Goal: Information Seeking & Learning: Learn about a topic

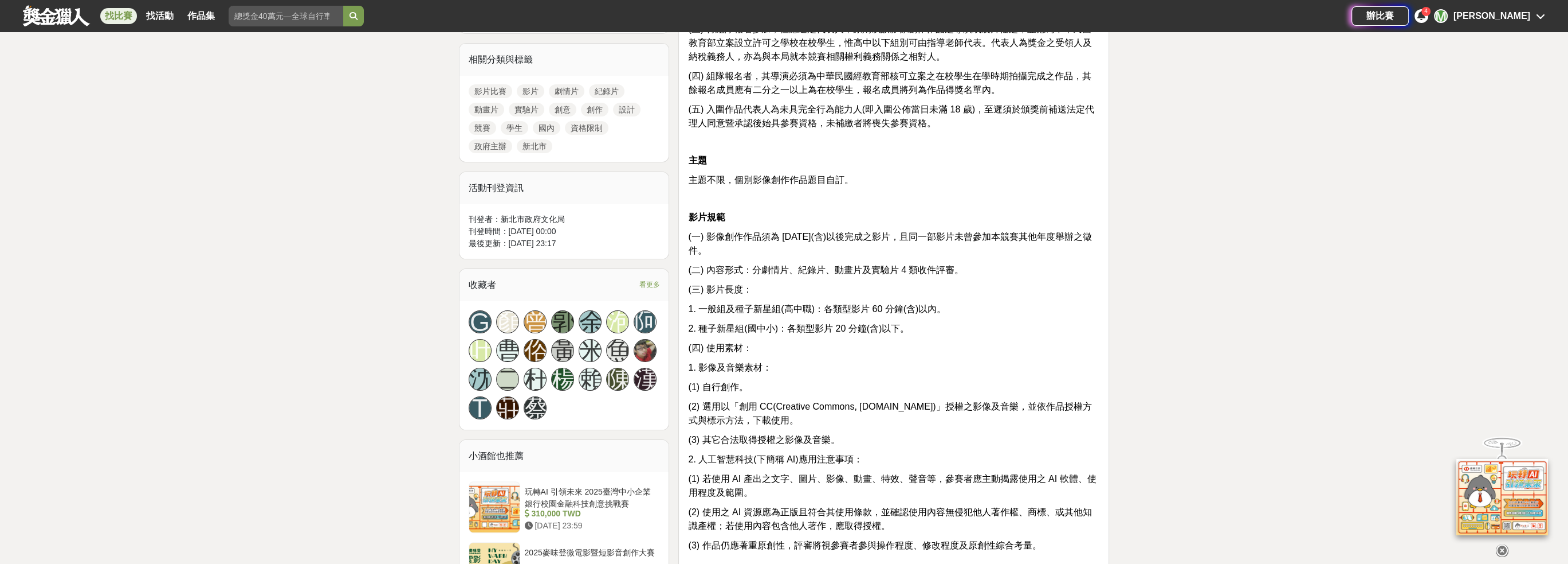
scroll to position [574, 0]
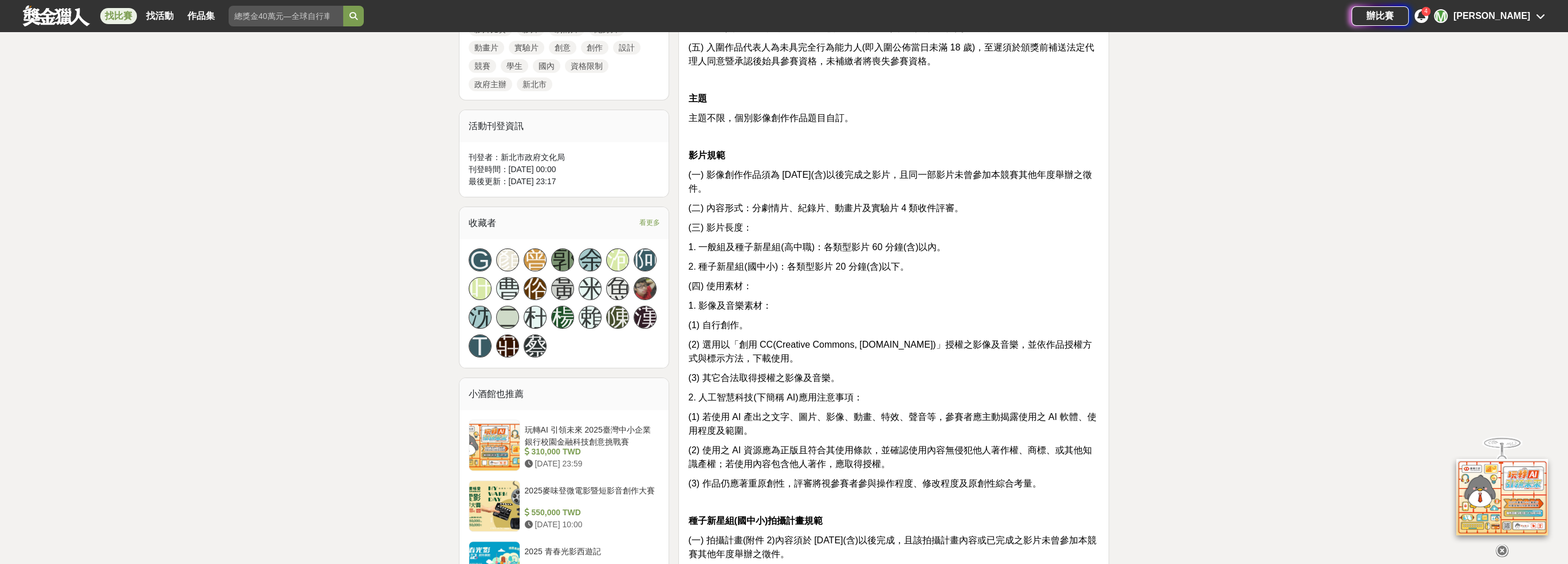
drag, startPoint x: 910, startPoint y: 184, endPoint x: 969, endPoint y: 177, distance: 59.4
click at [969, 177] on p "(一) 影像創作作品須為 113 年 6 月 30 日(含)以後完成之影片，且同一部影片未曾參加本競賽其他年度舉辦之徵件。" at bounding box center [894, 181] width 412 height 28
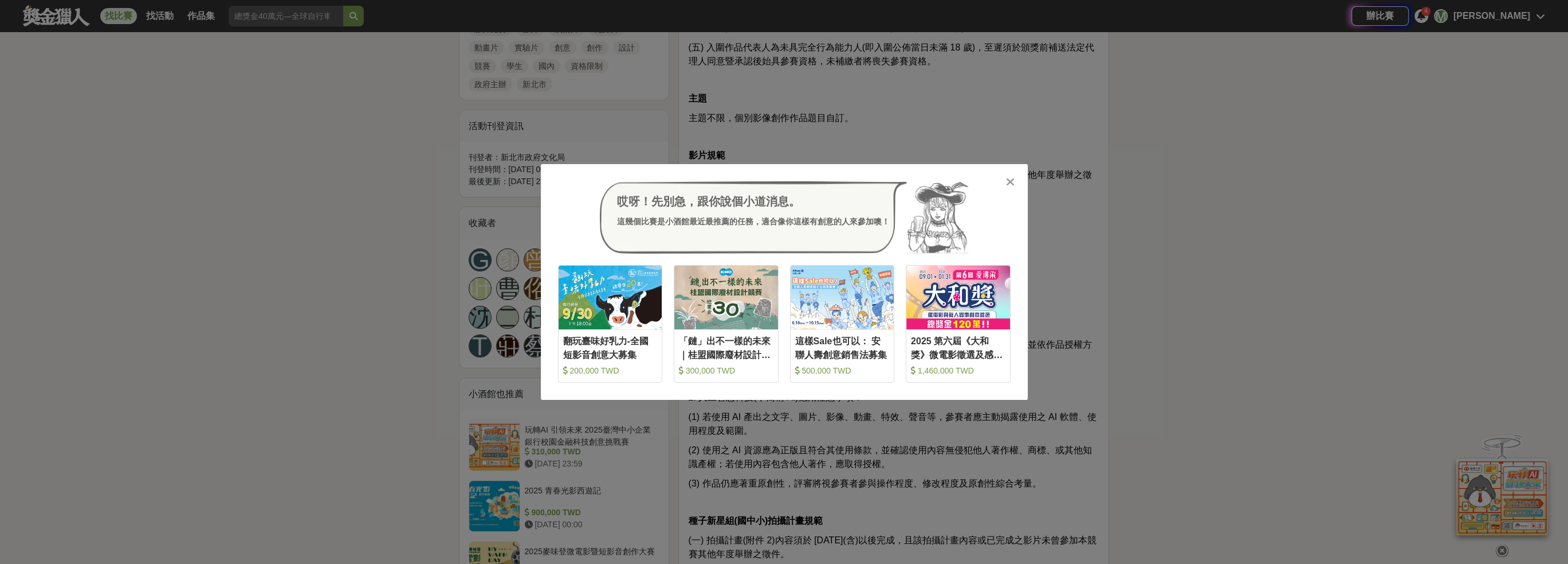
click at [1008, 181] on icon at bounding box center [1010, 181] width 9 height 11
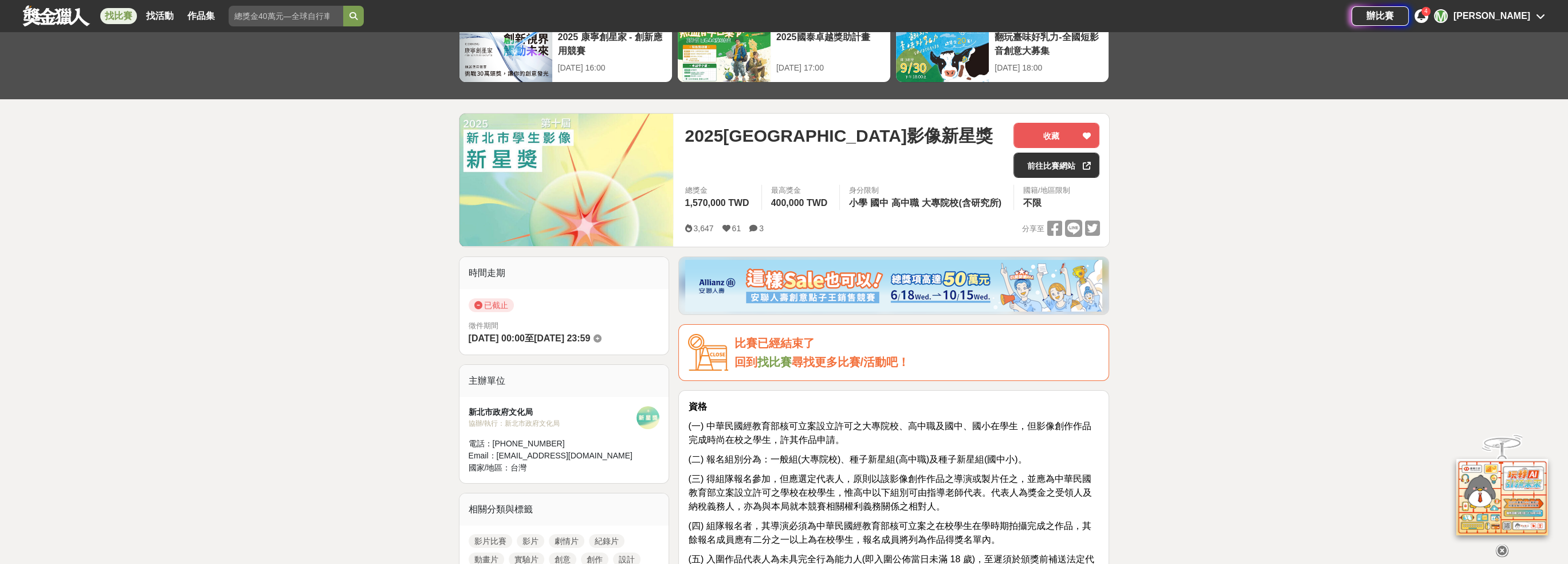
scroll to position [0, 0]
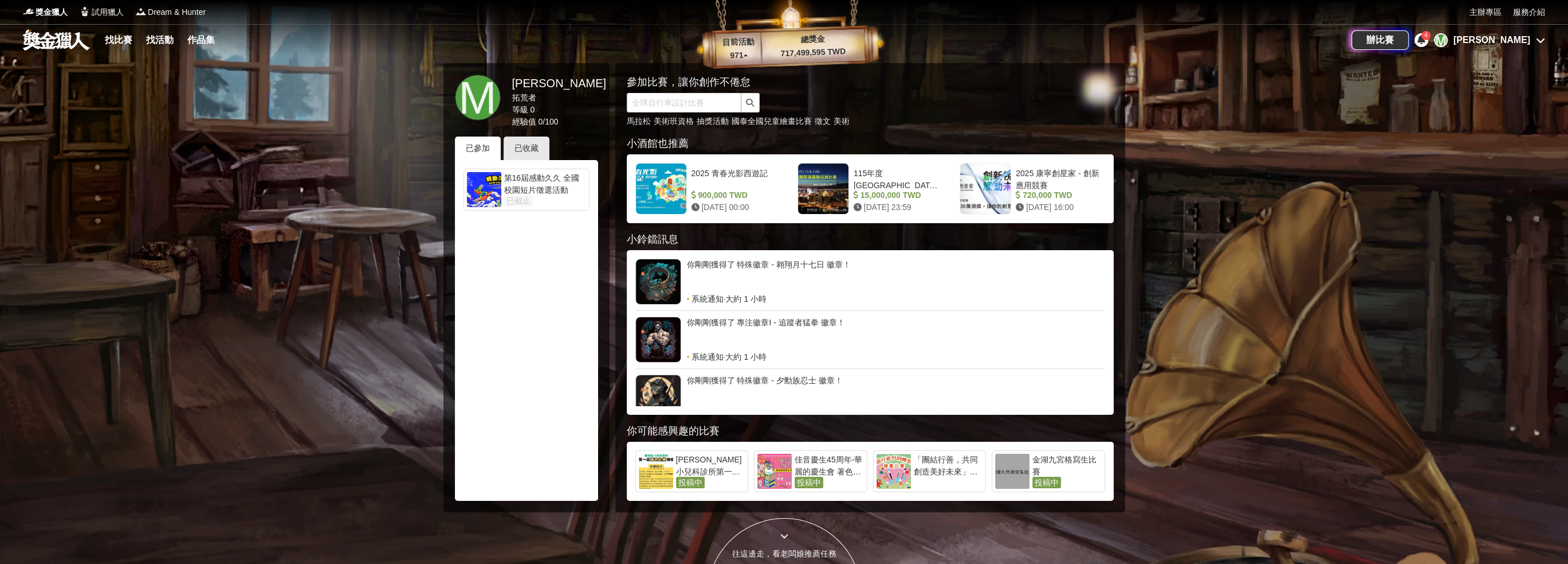
scroll to position [71, 0]
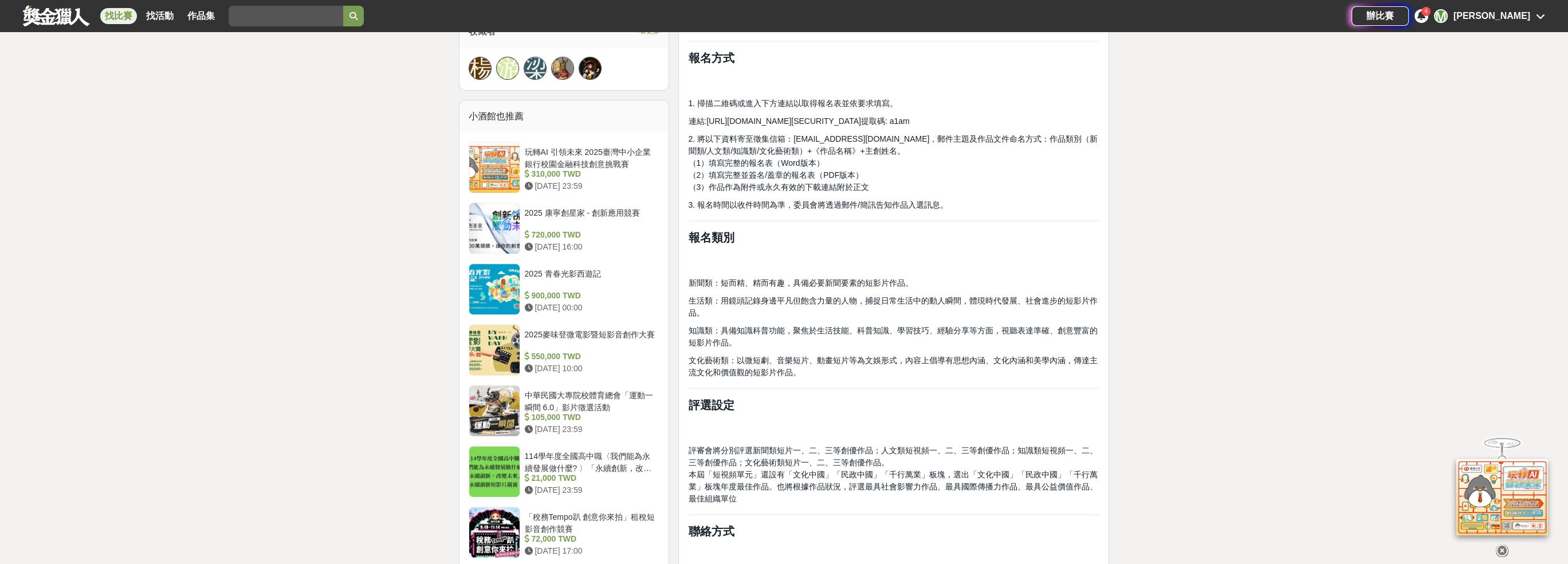
scroll to position [688, 0]
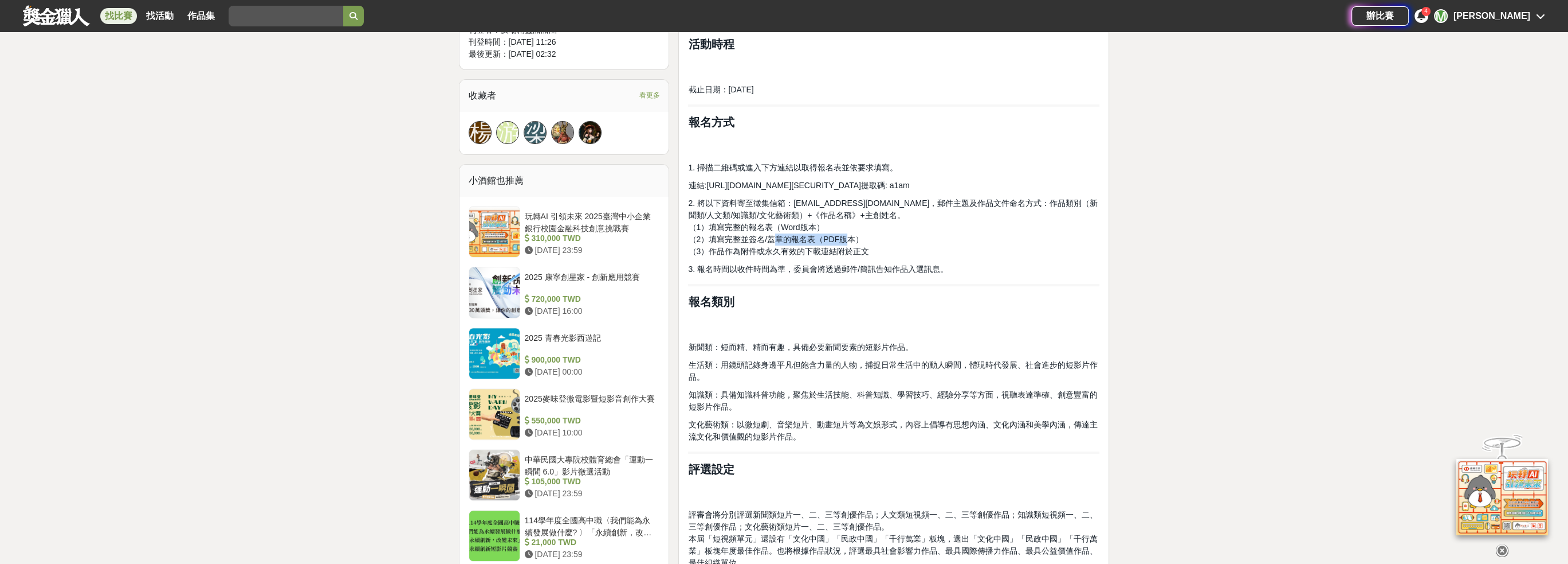
drag, startPoint x: 778, startPoint y: 243, endPoint x: 847, endPoint y: 242, distance: 69.0
click at [847, 242] on p "2. 將以下資料寄至徵集信箱：bjiffsv@163.com，郵件主題及作品文件命名方式：作品類別（新聞類/人文類/知識類/文化藝術類）+《作品名稱》+主創姓…" at bounding box center [894, 227] width 412 height 60
click at [736, 258] on div "前言 第十五屆北京國際電影節短視頻單元的主題為：發現美好傳遞價值，由北京國際電影節組委會和中國傳媒大學聯合主辦。短視頻單元鼓勵創作者利用新技術、新平台，貼近當…" at bounding box center [894, 228] width 412 height 909
drag, startPoint x: 725, startPoint y: 267, endPoint x: 895, endPoint y: 277, distance: 170.3
click at [895, 277] on div "前言 第十五屆北京國際電影節短視頻單元的主題為：發現美好傳遞價值，由北京國際電影節組委會和中國傳媒大學聯合主辦。短視頻單元鼓勵創作者利用新技術、新平台，貼近當…" at bounding box center [894, 228] width 412 height 909
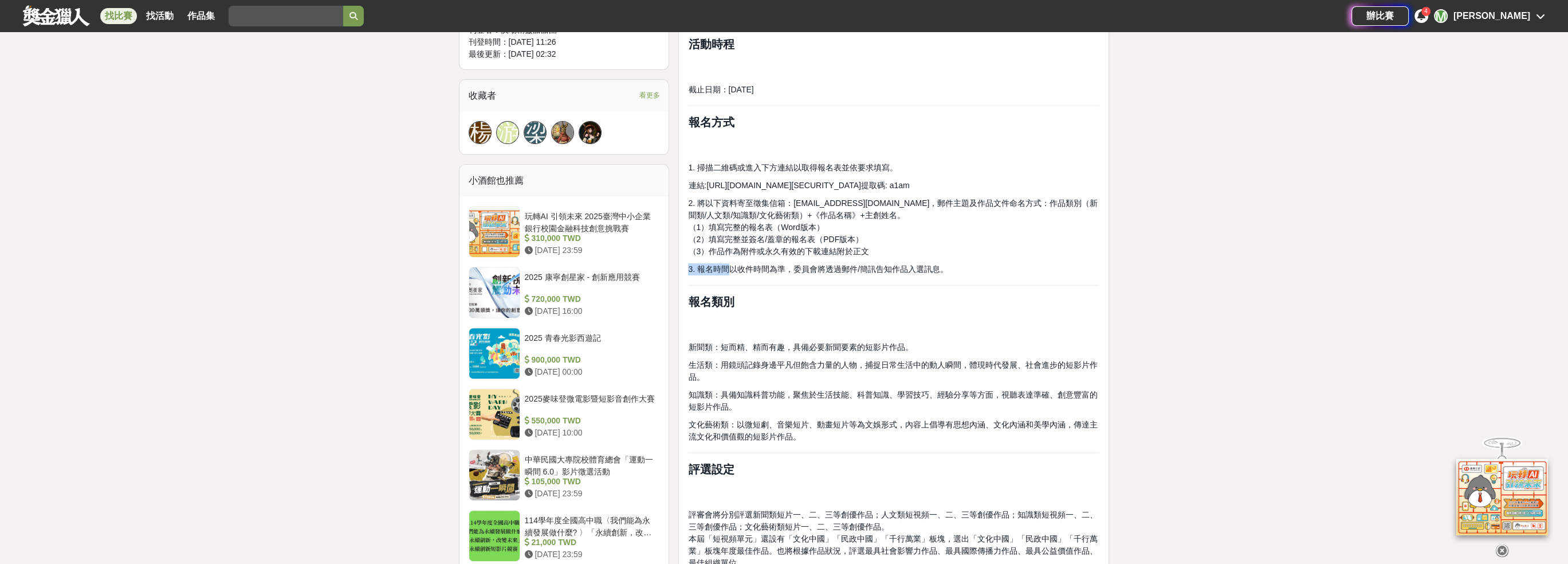
click at [825, 181] on span "https://pan.baidu.com/s/1LIsZB6J9o1FdVj_6JQuoUA?pwd=a1am" at bounding box center [784, 185] width 155 height 9
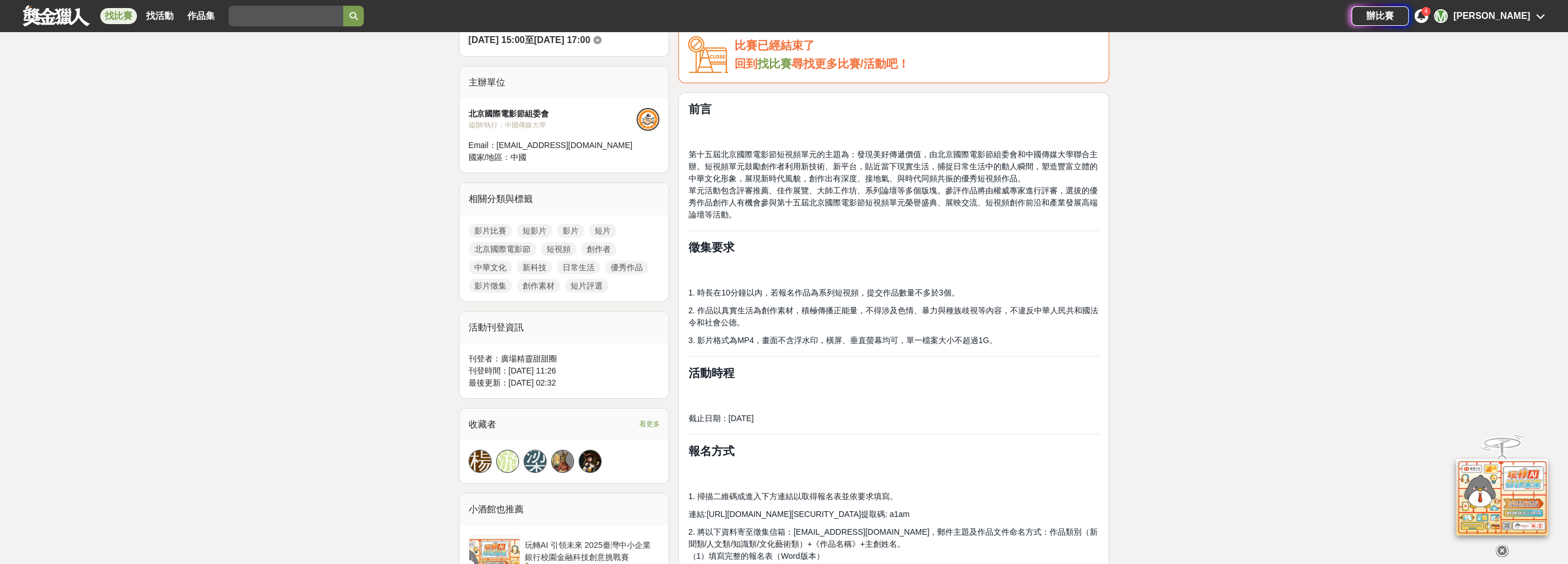
scroll to position [286, 0]
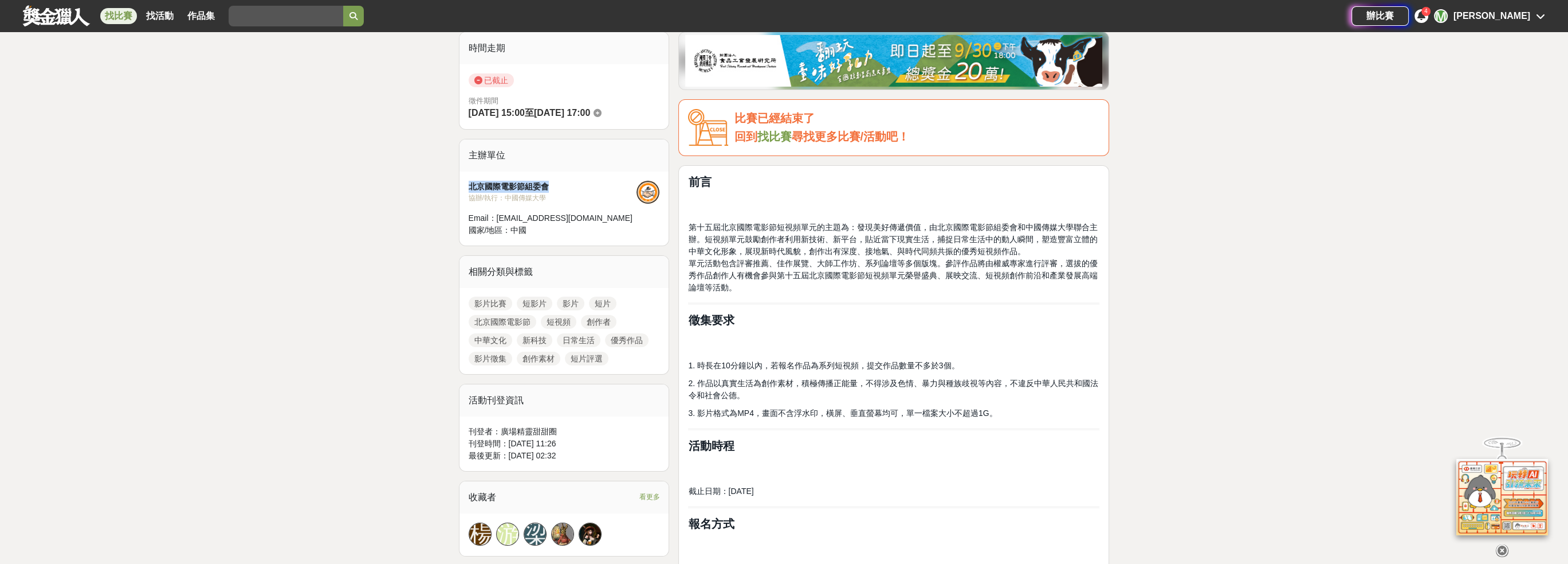
drag, startPoint x: 554, startPoint y: 180, endPoint x: 460, endPoint y: 186, distance: 94.2
click at [460, 186] on div "北京國際電影節組委會 協辦/執行： 中國傳媒大學 Email： bjiffsv@163.com 國家/地區： 中國" at bounding box center [564, 208] width 210 height 74
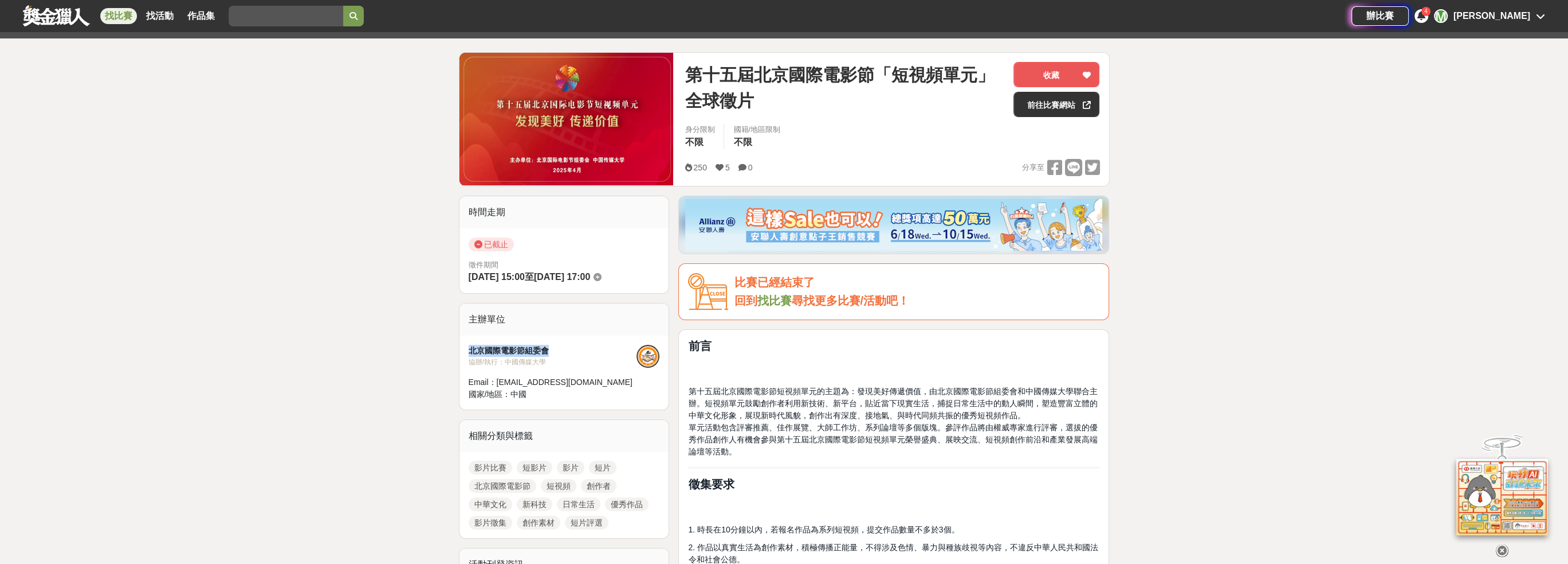
scroll to position [115, 0]
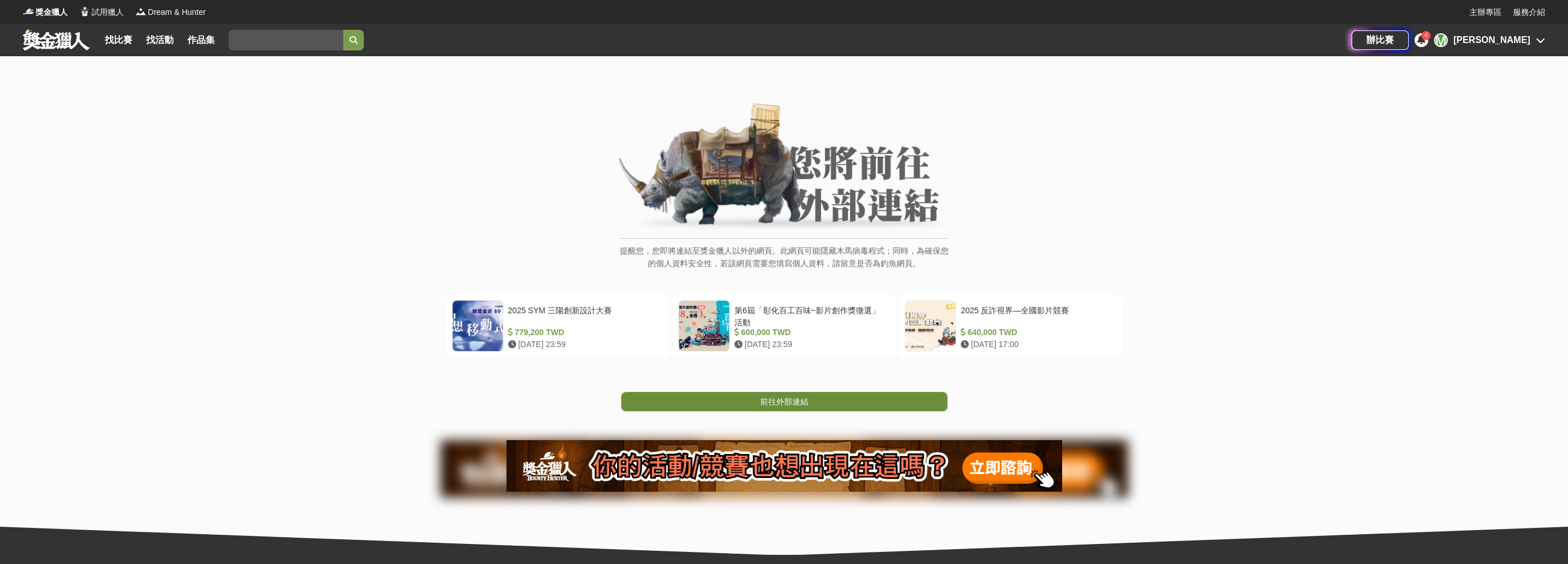
click at [744, 404] on link "前往外部連結" at bounding box center [785, 401] width 327 height 20
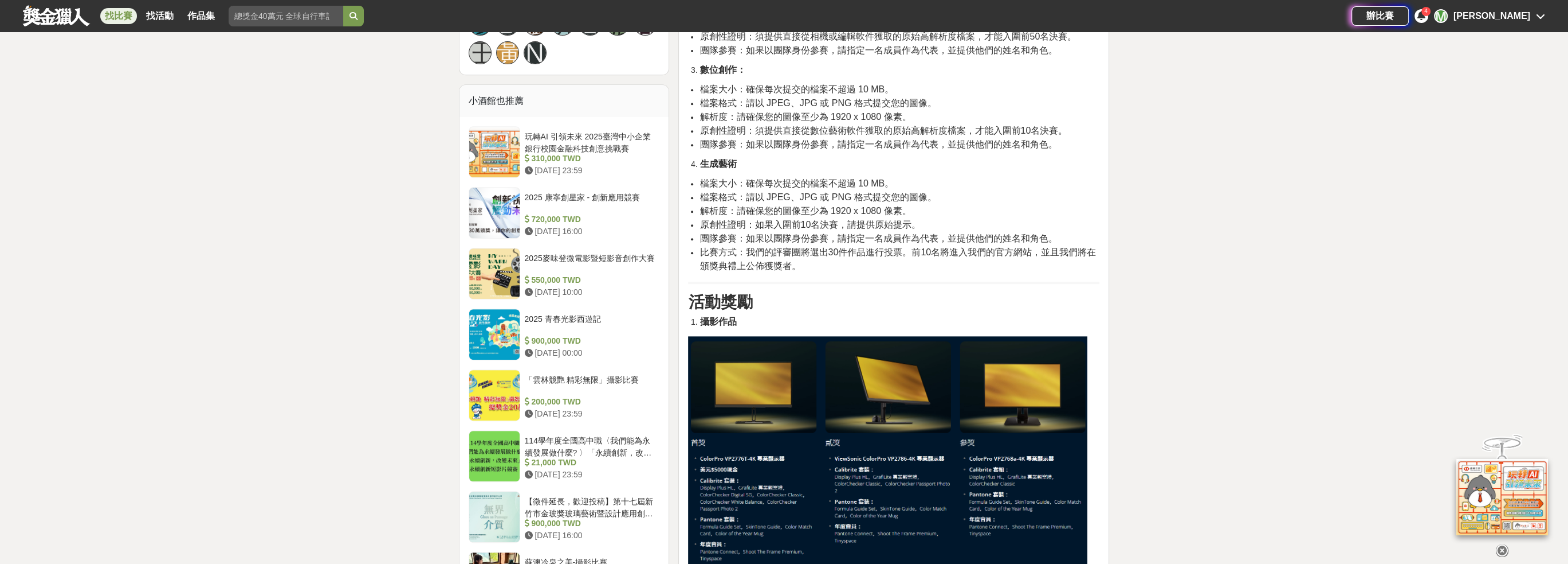
scroll to position [917, 0]
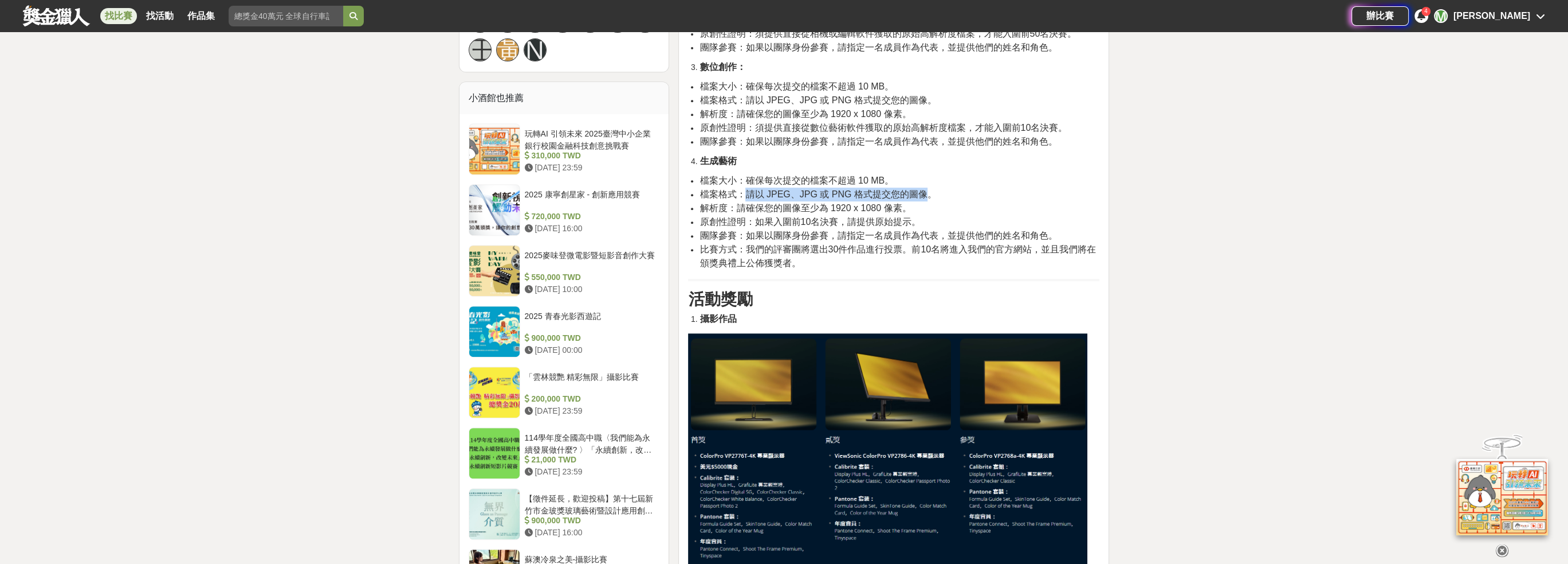
drag, startPoint x: 746, startPoint y: 197, endPoint x: 926, endPoint y: 191, distance: 180.1
click at [926, 191] on span "檔案格式：請以 JPEG、JPG 或 PNG 格式提交您的圖像。" at bounding box center [817, 195] width 237 height 10
drag, startPoint x: 744, startPoint y: 208, endPoint x: 904, endPoint y: 201, distance: 160.2
click at [904, 203] on span "解析度：請確保您的圖像至少為 1920 x 1080 像素。" at bounding box center [805, 208] width 211 height 10
drag, startPoint x: 775, startPoint y: 230, endPoint x: 831, endPoint y: 230, distance: 56.0
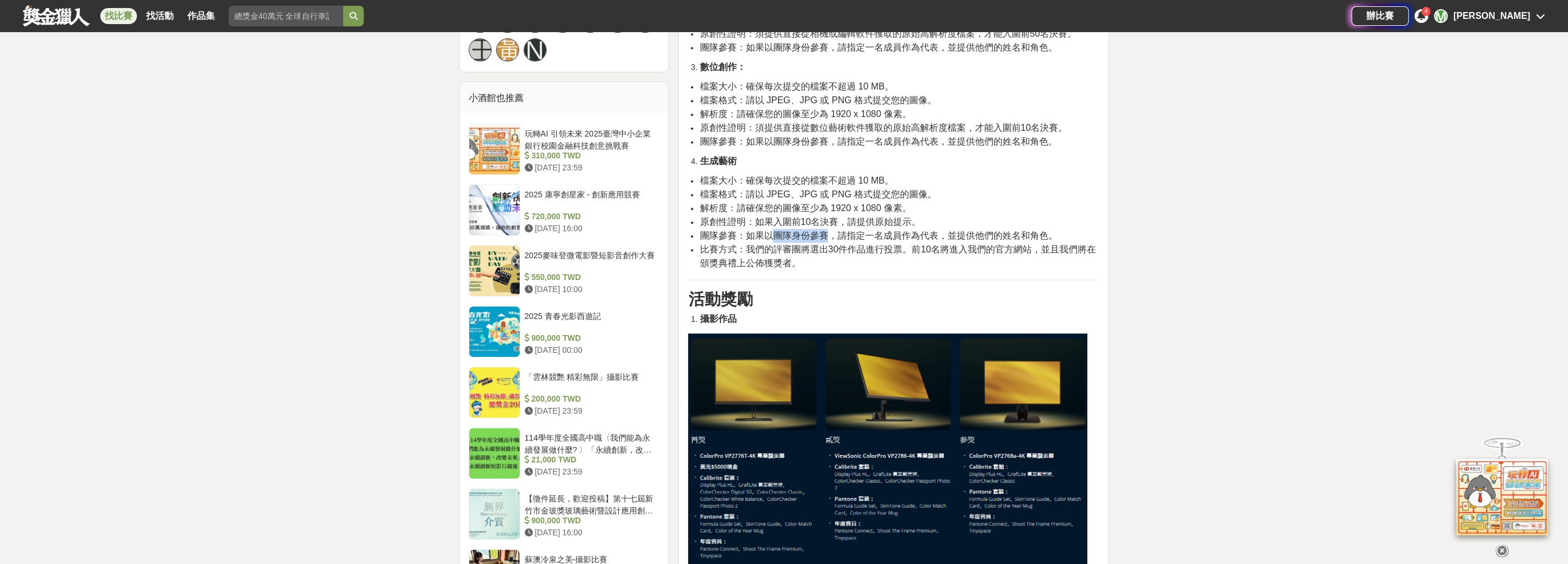
click at [831, 230] on span "團隊參賽：如果以團隊身份參賽，請指定一名成員作為代表，並提供他們的姓名和角色。" at bounding box center [878, 235] width 358 height 10
drag, startPoint x: 908, startPoint y: 236, endPoint x: 960, endPoint y: 236, distance: 52.0
click at [960, 236] on span "團隊參賽：如果以團隊身份參賽，請指定一名成員作為代表，並提供他們的姓名和角色。" at bounding box center [878, 235] width 358 height 10
click at [800, 251] on span "比賽方式：我們的評審團將選出30件作品進行投票。前10名將進入我們的官方網站，並且我們將在頒獎典禮上公佈獲獎者。" at bounding box center [898, 256] width 397 height 24
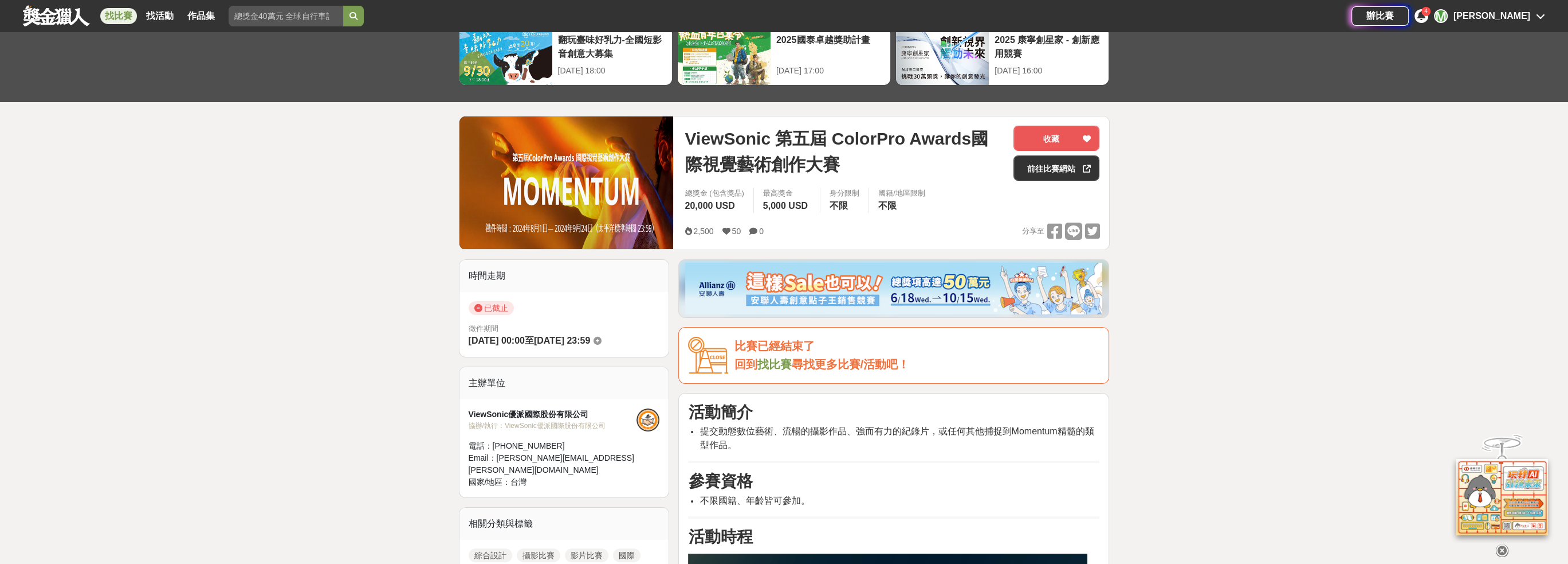
scroll to position [57, 0]
